Goal: Communication & Community: Answer question/provide support

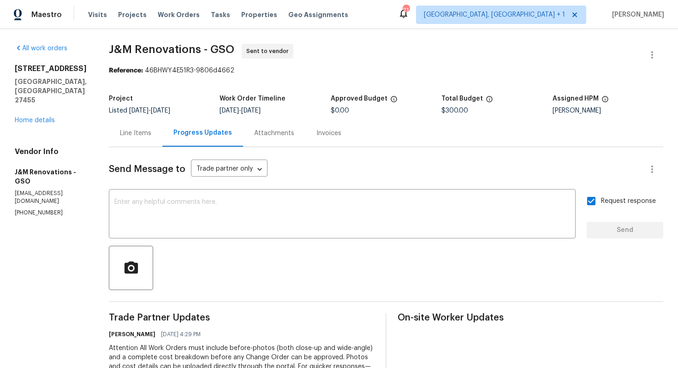
click at [132, 52] on span "J&M Renovations - GSO" at bounding box center [171, 49] width 125 height 11
drag, startPoint x: 111, startPoint y: 50, endPoint x: 230, endPoint y: 50, distance: 119.0
click at [230, 50] on span "J&M Renovations - GSO" at bounding box center [171, 49] width 125 height 11
copy span "J&M Renovations - GSO"
click at [391, 62] on span "J&M Renovations - GSO Sent to vendor" at bounding box center [375, 55] width 532 height 22
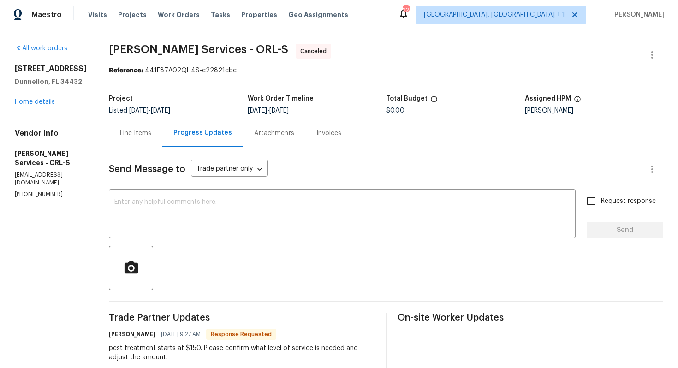
click at [31, 106] on div "13794 SW 112th St Dunnellon, FL 34432 Home details" at bounding box center [51, 85] width 72 height 42
click at [37, 103] on link "Home details" at bounding box center [35, 102] width 40 height 6
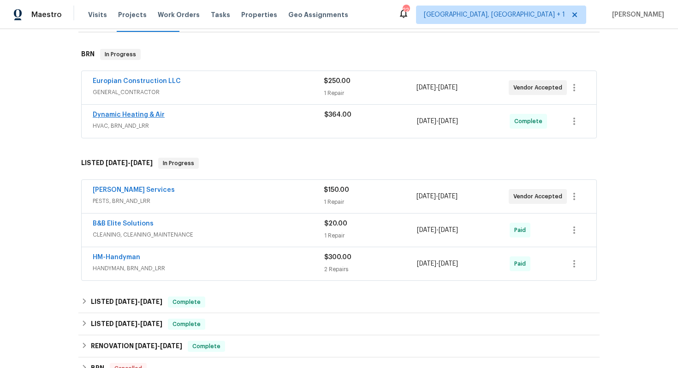
scroll to position [141, 0]
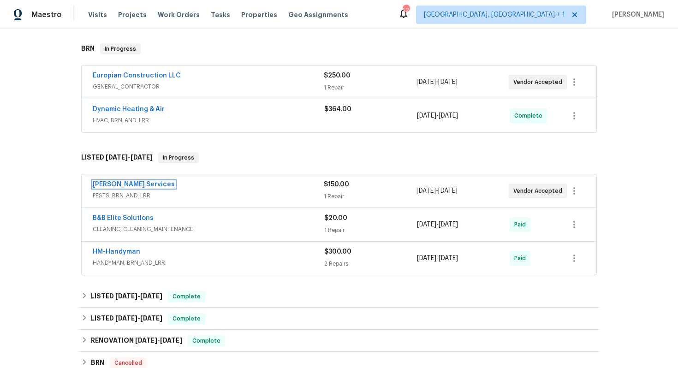
click at [114, 184] on link "Massey Services" at bounding box center [134, 184] width 82 height 6
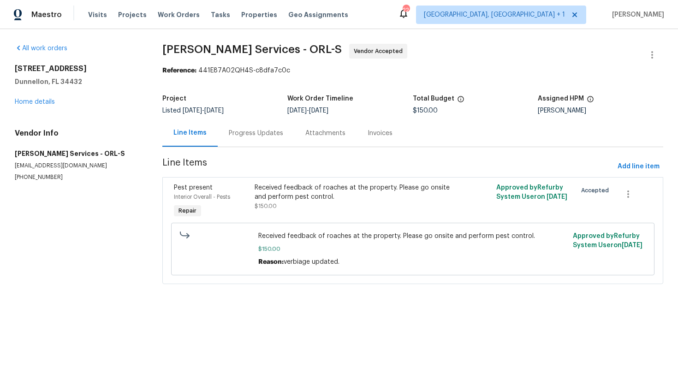
click at [239, 129] on div "Progress Updates" at bounding box center [256, 133] width 54 height 9
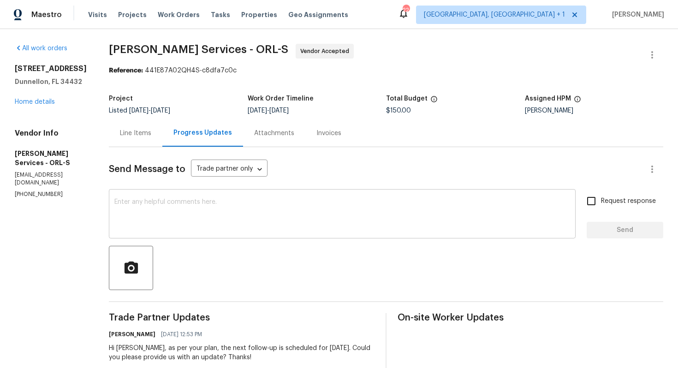
click at [226, 231] on textarea at bounding box center [342, 215] width 456 height 32
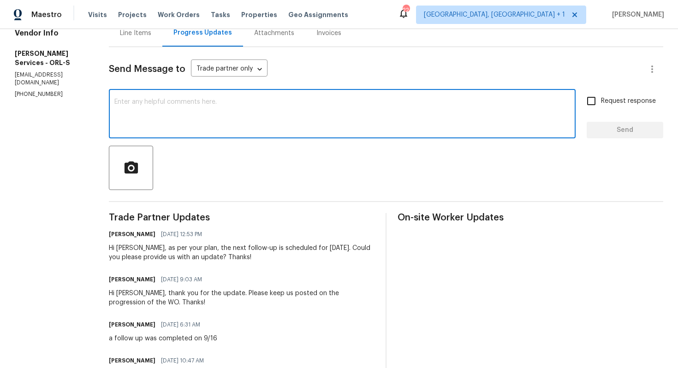
scroll to position [101, 0]
click at [151, 246] on div "Hi Tishá, as per your plan, the next follow-up is scheduled for today. Could yo…" at bounding box center [242, 252] width 266 height 18
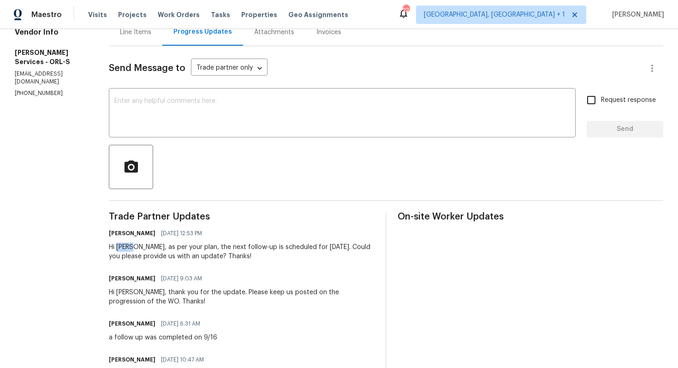
copy div "Tishá"
click at [302, 118] on textarea at bounding box center [342, 114] width 456 height 32
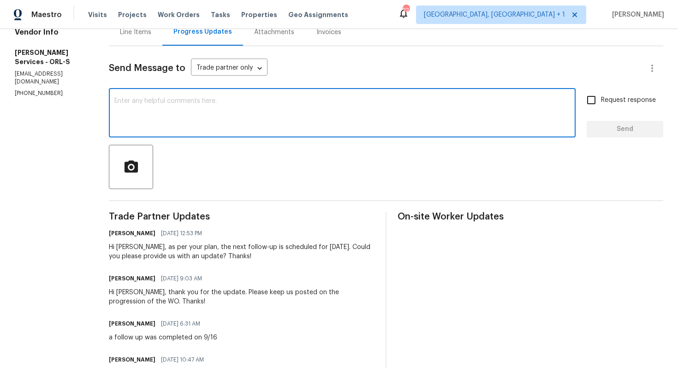
click at [314, 179] on div at bounding box center [386, 167] width 554 height 44
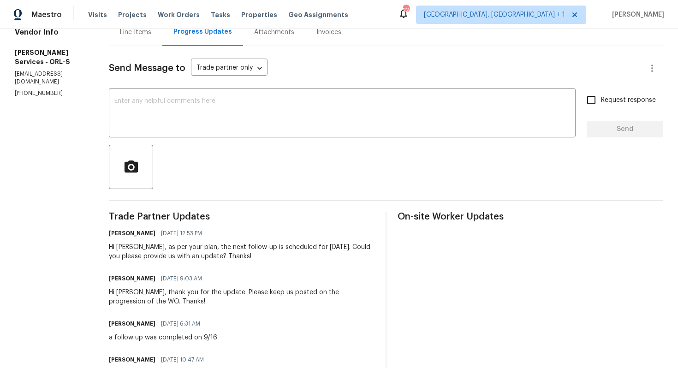
scroll to position [0, 0]
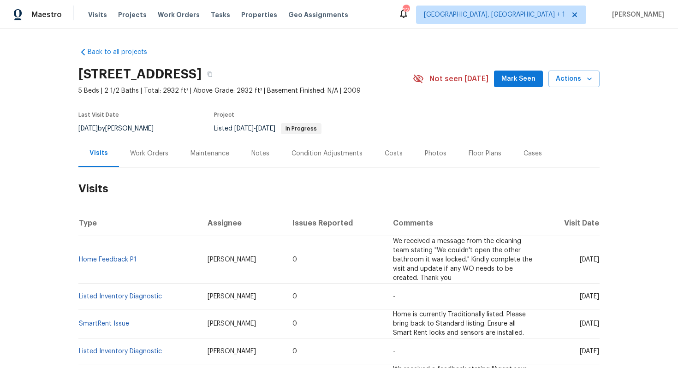
click at [149, 151] on div "Work Orders" at bounding box center [149, 153] width 38 height 9
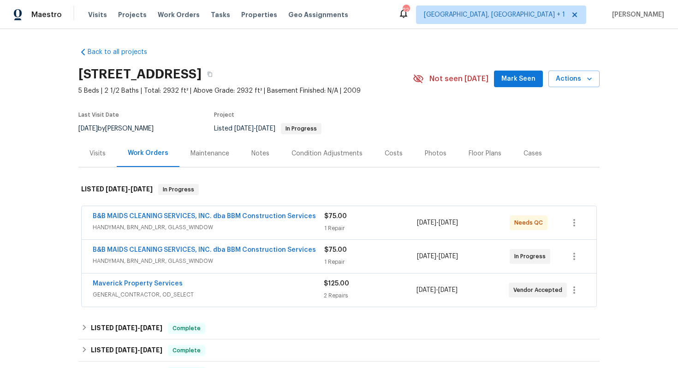
click at [359, 247] on div "$75.00" at bounding box center [370, 249] width 93 height 9
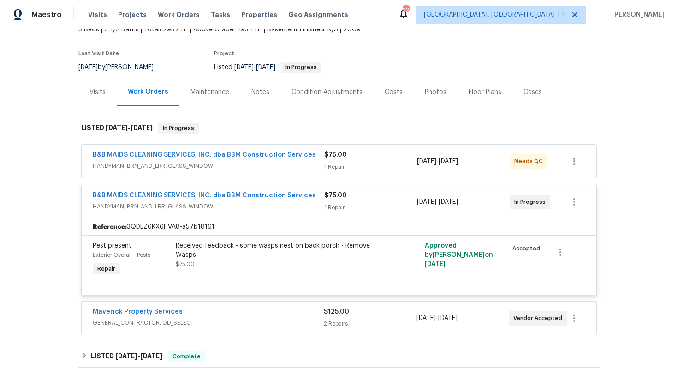
scroll to position [64, 0]
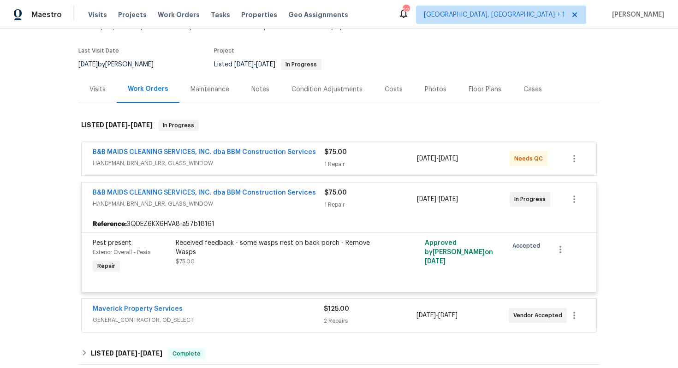
click at [376, 192] on div "$75.00" at bounding box center [370, 192] width 93 height 9
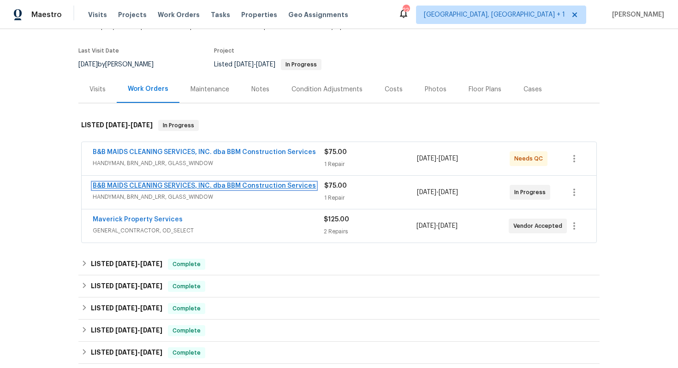
click at [295, 184] on link "B&B MAIDS CLEANING SERVICES, INC. dba BBM Construction Services" at bounding box center [204, 186] width 223 height 6
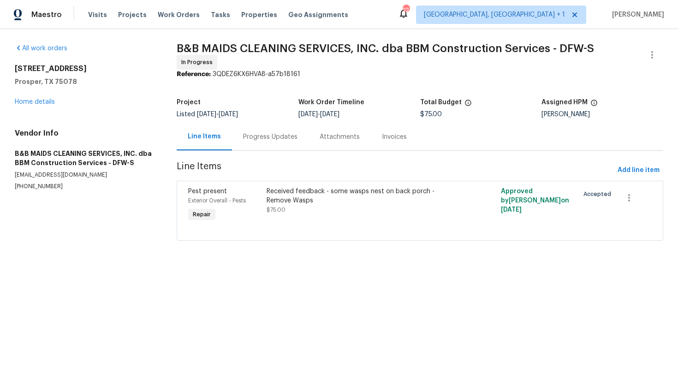
click at [252, 134] on div "Progress Updates" at bounding box center [270, 136] width 54 height 9
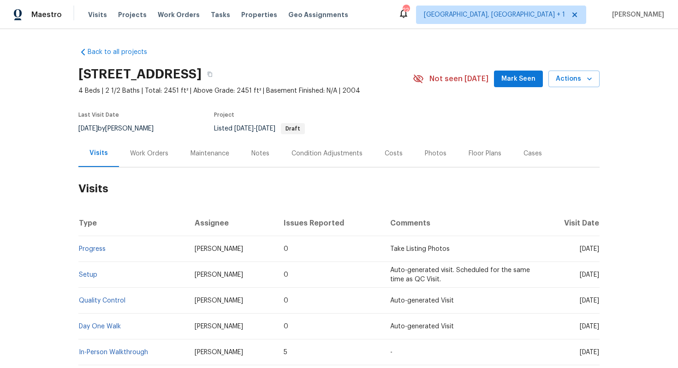
click at [143, 158] on div "Work Orders" at bounding box center [149, 153] width 60 height 27
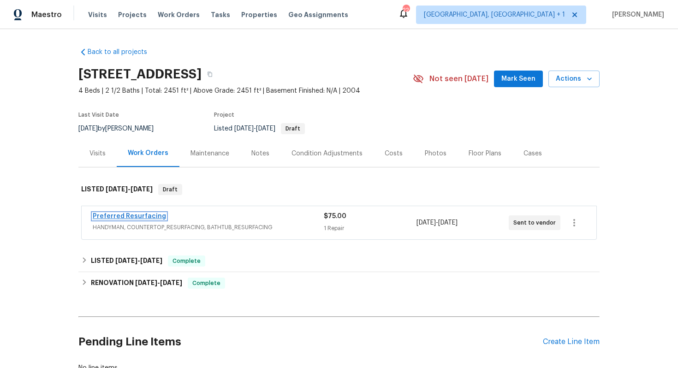
click at [116, 215] on link "Preferred Resurfacing" at bounding box center [129, 216] width 73 height 6
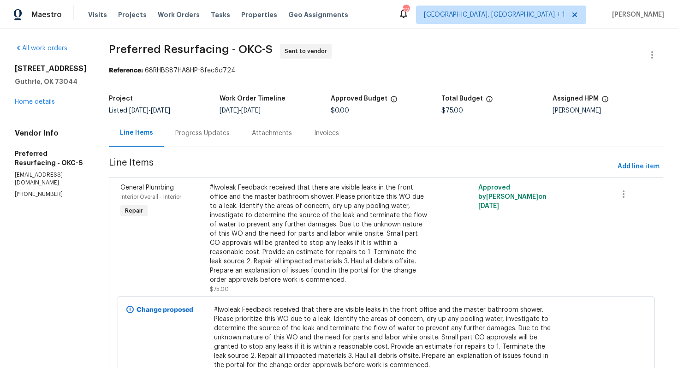
click at [226, 128] on div "Progress Updates" at bounding box center [202, 132] width 77 height 27
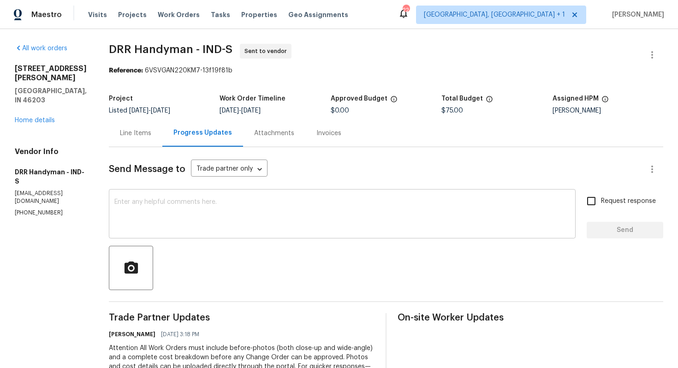
click at [211, 215] on textarea at bounding box center [342, 215] width 456 height 32
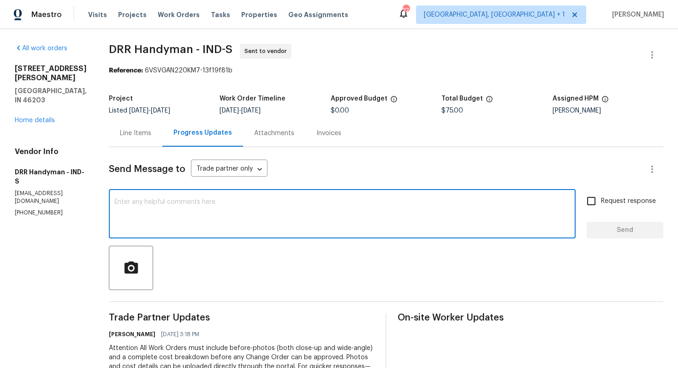
click at [322, 221] on textarea at bounding box center [342, 215] width 456 height 32
paste textarea "Could you please accept the work order and provide the progress status along wi…"
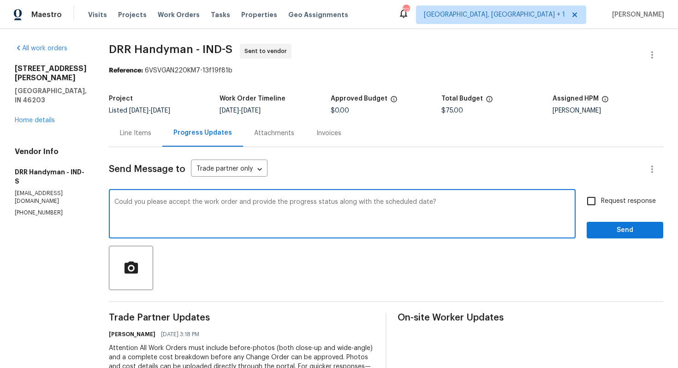
click at [115, 201] on textarea "Could you please accept the work order and provide the progress status along wi…" at bounding box center [342, 215] width 456 height 32
click at [466, 202] on textarea "Hi team, could you please accept the work order and provide the progress status…" at bounding box center [342, 215] width 456 height 32
type textarea "Hi team, could you please accept the work order and provide the progress status…"
click at [600, 200] on input "Request response" at bounding box center [590, 200] width 19 height 19
checkbox input "true"
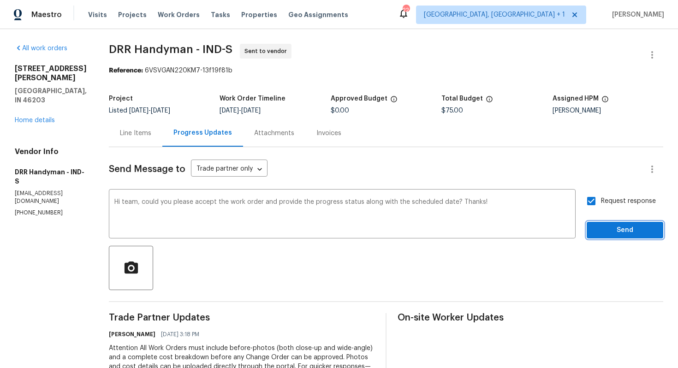
click at [600, 235] on span "Send" at bounding box center [625, 231] width 62 height 12
